Goal: Task Accomplishment & Management: Manage account settings

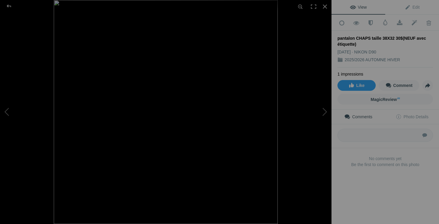
scroll to position [1536, 0]
click at [325, 6] on div at bounding box center [325, 6] width 13 height 13
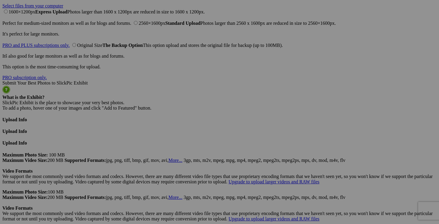
scroll to position [1493, 0]
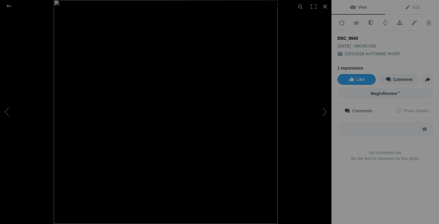
click at [191, 81] on img at bounding box center [166, 112] width 224 height 224
click at [229, 85] on img at bounding box center [166, 119] width 276 height 276
click at [324, 7] on div at bounding box center [325, 6] width 13 height 13
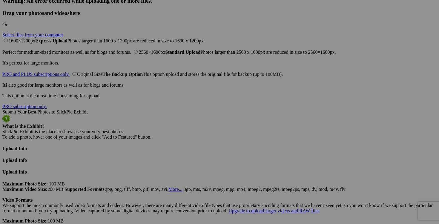
scroll to position [1468, 0]
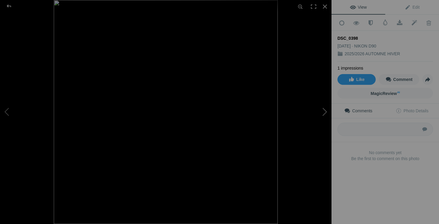
click at [322, 112] on button at bounding box center [309, 112] width 45 height 81
click at [237, 45] on img at bounding box center [166, 112] width 224 height 224
click at [324, 7] on div at bounding box center [325, 6] width 13 height 13
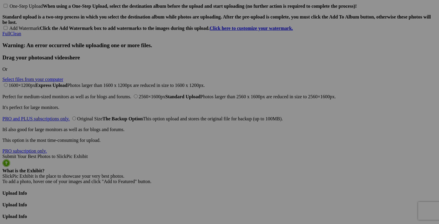
scroll to position [1400, 0]
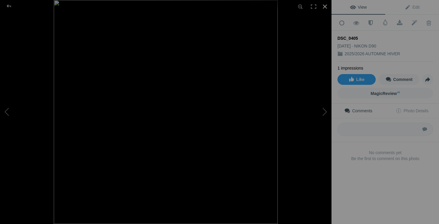
click at [326, 7] on div at bounding box center [325, 6] width 13 height 13
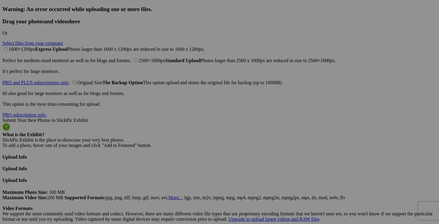
scroll to position [1468, 0]
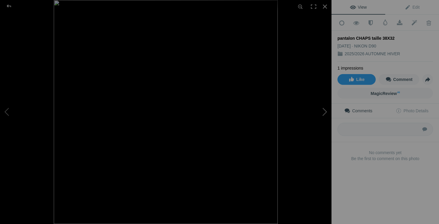
click at [320, 109] on button at bounding box center [309, 112] width 45 height 81
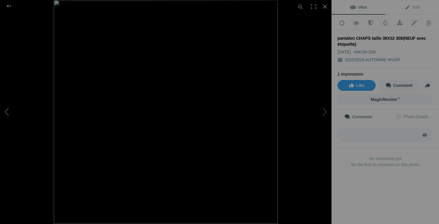
click at [15, 115] on button at bounding box center [22, 112] width 45 height 81
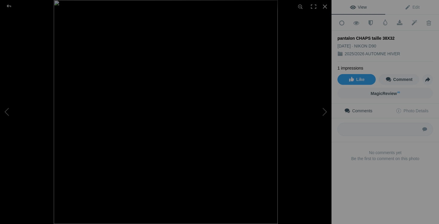
click at [168, 70] on img at bounding box center [166, 112] width 224 height 224
click at [326, 115] on button at bounding box center [309, 112] width 45 height 81
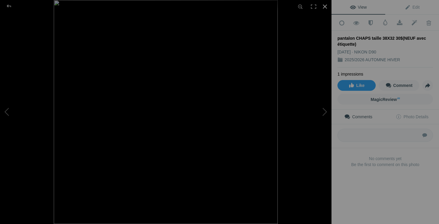
click at [327, 8] on div at bounding box center [325, 6] width 13 height 13
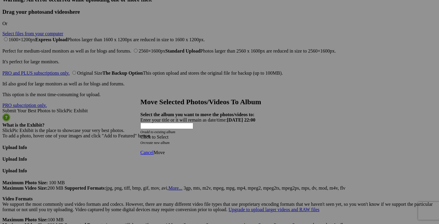
click at [255, 135] on div "Click to Select" at bounding box center [220, 137] width 158 height 5
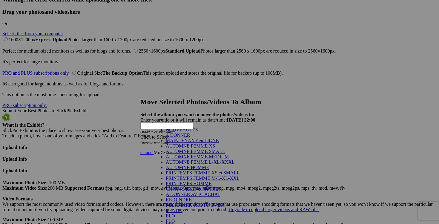
click at [198, 132] on link "NOUVEAUTÉS" at bounding box center [182, 129] width 32 height 5
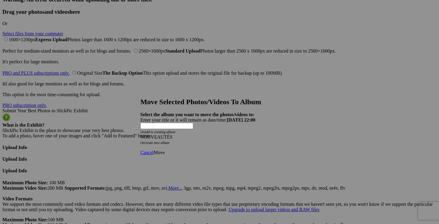
click at [165, 150] on span "Move" at bounding box center [159, 152] width 11 height 5
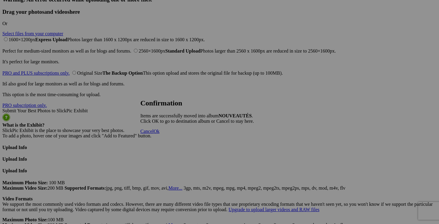
click at [154, 134] on span "Cancel" at bounding box center [147, 131] width 13 height 5
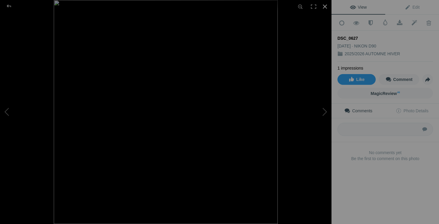
click at [326, 7] on div at bounding box center [325, 6] width 13 height 13
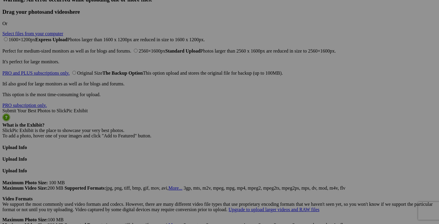
drag, startPoint x: 176, startPoint y: 176, endPoint x: 122, endPoint y: 175, distance: 54.7
drag, startPoint x: 151, startPoint y: 175, endPoint x: 144, endPoint y: 175, distance: 7.2
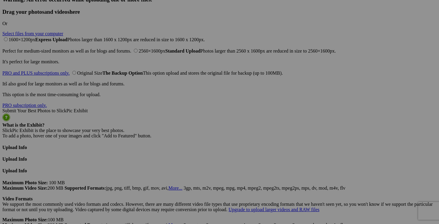
scroll to position [0, 12]
drag, startPoint x: 180, startPoint y: 176, endPoint x: 141, endPoint y: 175, distance: 39.5
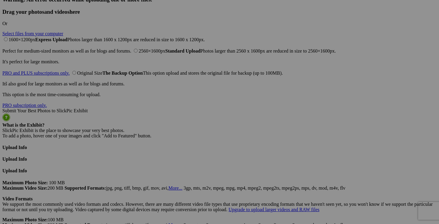
type input "jeans AMERICAN EAGLE taille 8 25$(NEUF, lavé mais non porté, extensible)"
drag, startPoint x: 130, startPoint y: 176, endPoint x: 76, endPoint y: 175, distance: 54.1
paste input "jeans AMERICAN EAGLE taille 8"
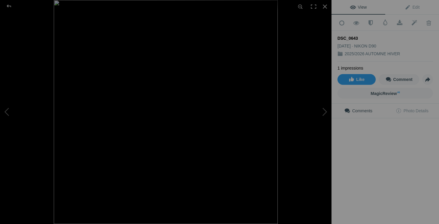
type input "jeans AMERICAN EAGLE taille 8"
click at [323, 6] on div at bounding box center [325, 6] width 13 height 13
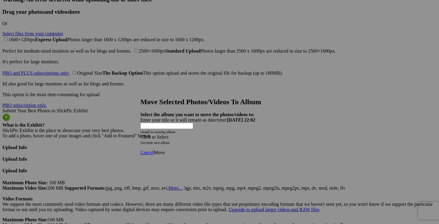
click at [141, 135] on span at bounding box center [141, 137] width 0 height 5
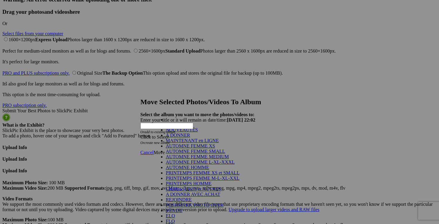
click at [198, 132] on link "NOUVEAUTÉS" at bounding box center [182, 129] width 32 height 5
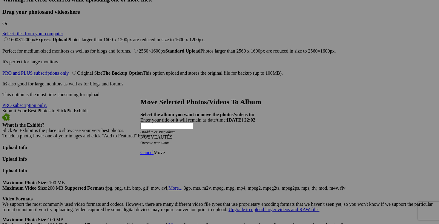
click at [165, 150] on span "Move" at bounding box center [159, 152] width 11 height 5
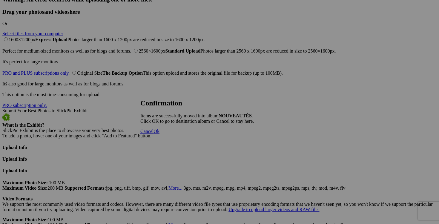
click at [154, 134] on span "Cancel" at bounding box center [147, 131] width 13 height 5
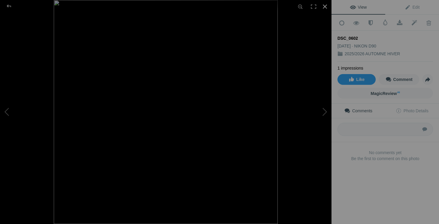
click at [326, 6] on div at bounding box center [325, 6] width 13 height 13
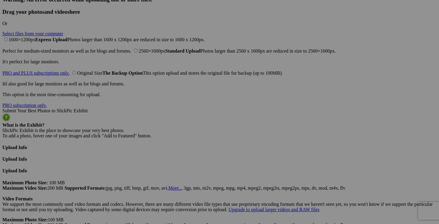
drag, startPoint x: 234, startPoint y: 176, endPoint x: 202, endPoint y: 175, distance: 32.3
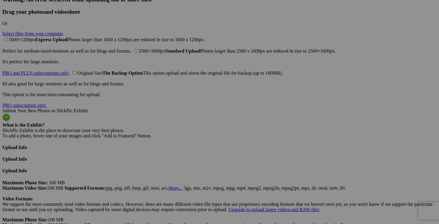
scroll to position [0, 0]
drag, startPoint x: 216, startPoint y: 176, endPoint x: 195, endPoint y: 175, distance: 20.9
drag, startPoint x: 230, startPoint y: 176, endPoint x: 186, endPoint y: 175, distance: 44.0
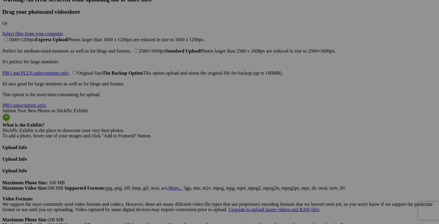
type input "jeans RW&CO taille 27 30$(NEUF, lavé mais non porté, taille haute, étroite)"
drag, startPoint x: 184, startPoint y: 176, endPoint x: 121, endPoint y: 174, distance: 62.2
paste input "jeans RW&CO taille 27"
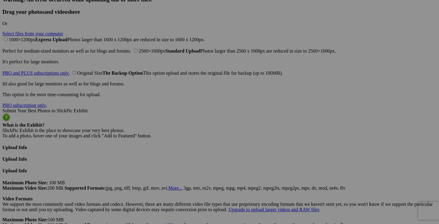
type input "jeans RW&CO taille 27"
drag, startPoint x: 124, startPoint y: 176, endPoint x: 86, endPoint y: 176, distance: 37.7
paste input "jeans RW&CO taille 27"
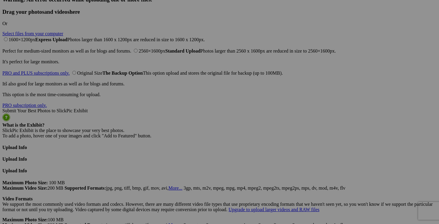
type input "jeans RW&CO taille 27"
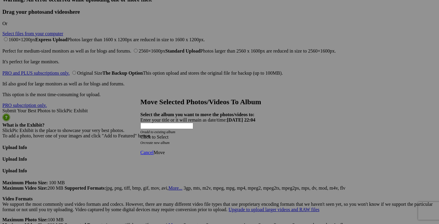
click at [257, 135] on div "Click to Select" at bounding box center [220, 137] width 158 height 5
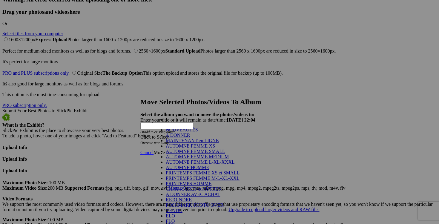
click at [187, 132] on link "NOUVEAUTÉS" at bounding box center [182, 129] width 32 height 5
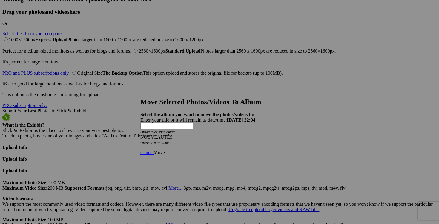
click at [165, 150] on span "Move" at bounding box center [159, 152] width 11 height 5
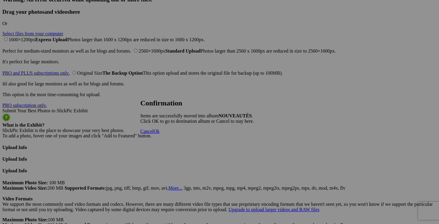
click at [154, 134] on link "Cancel" at bounding box center [147, 131] width 13 height 5
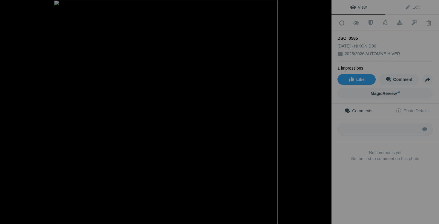
click at [324, 6] on div at bounding box center [325, 6] width 13 height 13
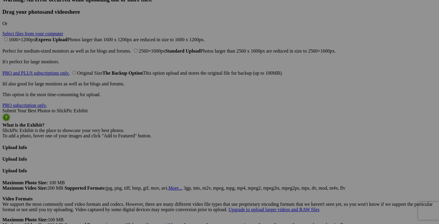
drag, startPoint x: 130, startPoint y: 176, endPoint x: 88, endPoint y: 176, distance: 41.3
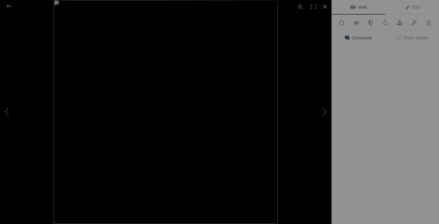
type input "TACHÉ??"
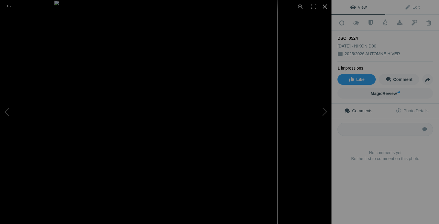
click at [328, 5] on div at bounding box center [325, 6] width 13 height 13
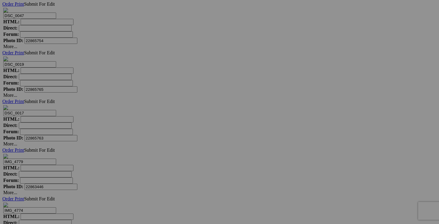
scroll to position [2107, 0]
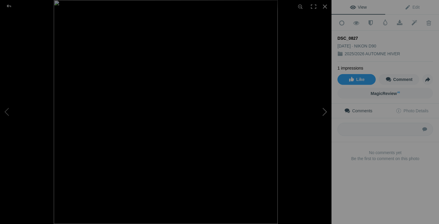
click at [327, 113] on button at bounding box center [309, 112] width 45 height 81
click at [11, 113] on button at bounding box center [22, 112] width 45 height 81
click at [324, 6] on div at bounding box center [325, 6] width 13 height 13
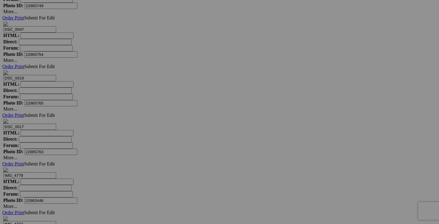
click at [180, 151] on span "Yes" at bounding box center [176, 151] width 7 height 5
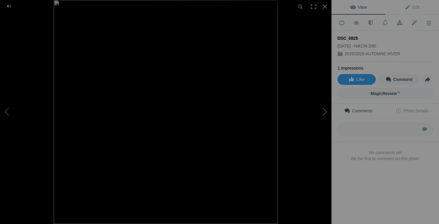
click at [319, 109] on button at bounding box center [309, 112] width 45 height 81
click at [325, 6] on div at bounding box center [325, 6] width 13 height 13
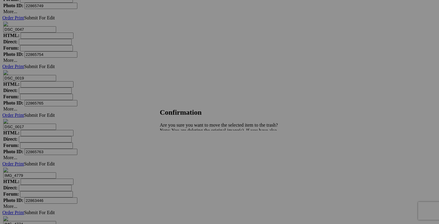
click at [180, 151] on span "Yes" at bounding box center [176, 151] width 7 height 5
drag, startPoint x: 180, startPoint y: 145, endPoint x: 139, endPoint y: 147, distance: 41.0
drag, startPoint x: 177, startPoint y: 144, endPoint x: 112, endPoint y: 144, distance: 64.9
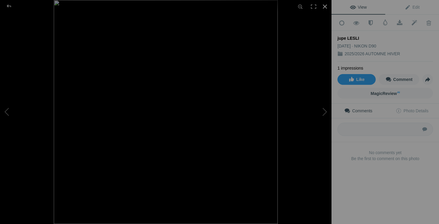
click at [326, 7] on div at bounding box center [325, 6] width 13 height 13
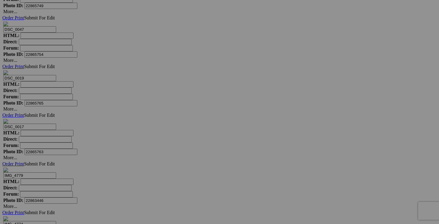
drag, startPoint x: 160, startPoint y: 144, endPoint x: 121, endPoint y: 143, distance: 38.6
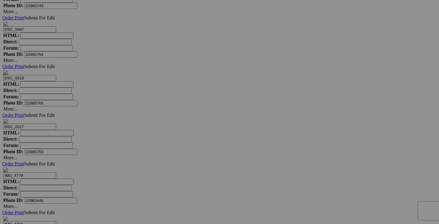
drag, startPoint x: 165, startPoint y: 144, endPoint x: 141, endPoint y: 143, distance: 24.2
type input "jupe LESLI XL 40$(NEUF avec étiquette, 50% laine, taille 48 fait XL)"
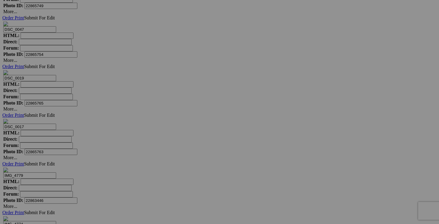
drag, startPoint x: 125, startPoint y: 144, endPoint x: 66, endPoint y: 145, distance: 58.6
paste input "jupe LESLI XL"
type input "jupe LESLI XL"
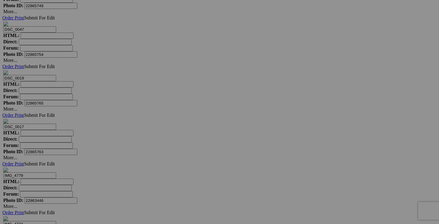
drag, startPoint x: 182, startPoint y: 145, endPoint x: 191, endPoint y: 145, distance: 9.6
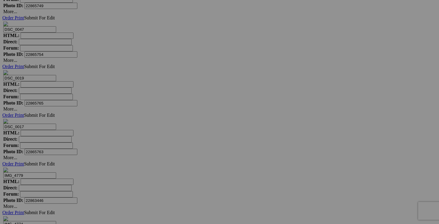
drag, startPoint x: 393, startPoint y: 68, endPoint x: 349, endPoint y: 68, distance: 44.0
paste input "jupe LESLI XL"
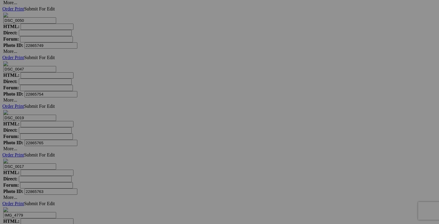
scroll to position [2055, 0]
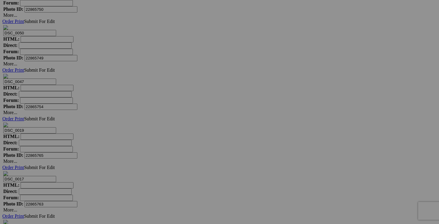
type input "jupe LESLI XL"
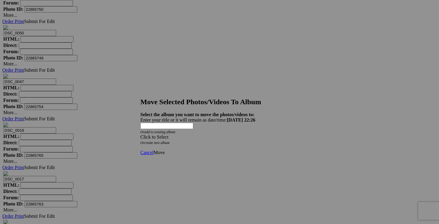
click at [255, 135] on div "Click to Select" at bounding box center [220, 137] width 158 height 5
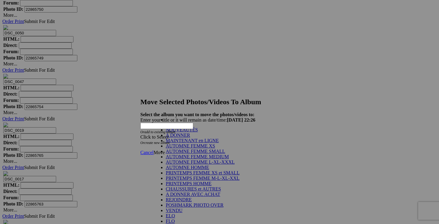
click at [188, 132] on link "NOUVEAUTÉS" at bounding box center [182, 129] width 32 height 5
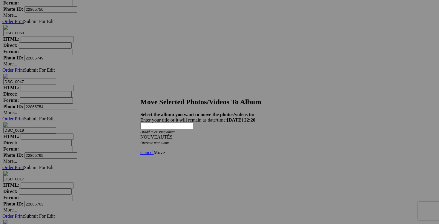
click at [165, 150] on span "Move" at bounding box center [159, 152] width 11 height 5
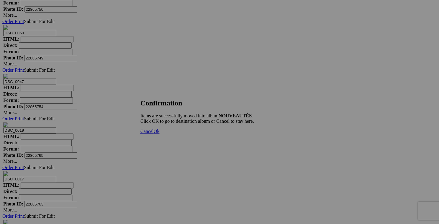
click at [154, 134] on link "Cancel" at bounding box center [147, 131] width 13 height 5
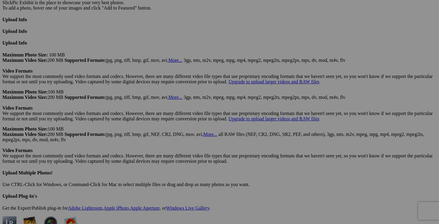
scroll to position [1594, 0]
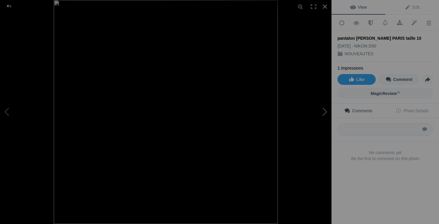
click at [326, 111] on button at bounding box center [309, 112] width 45 height 81
click at [9, 6] on div at bounding box center [9, 6] width 22 height 12
